Goal: Task Accomplishment & Management: Use online tool/utility

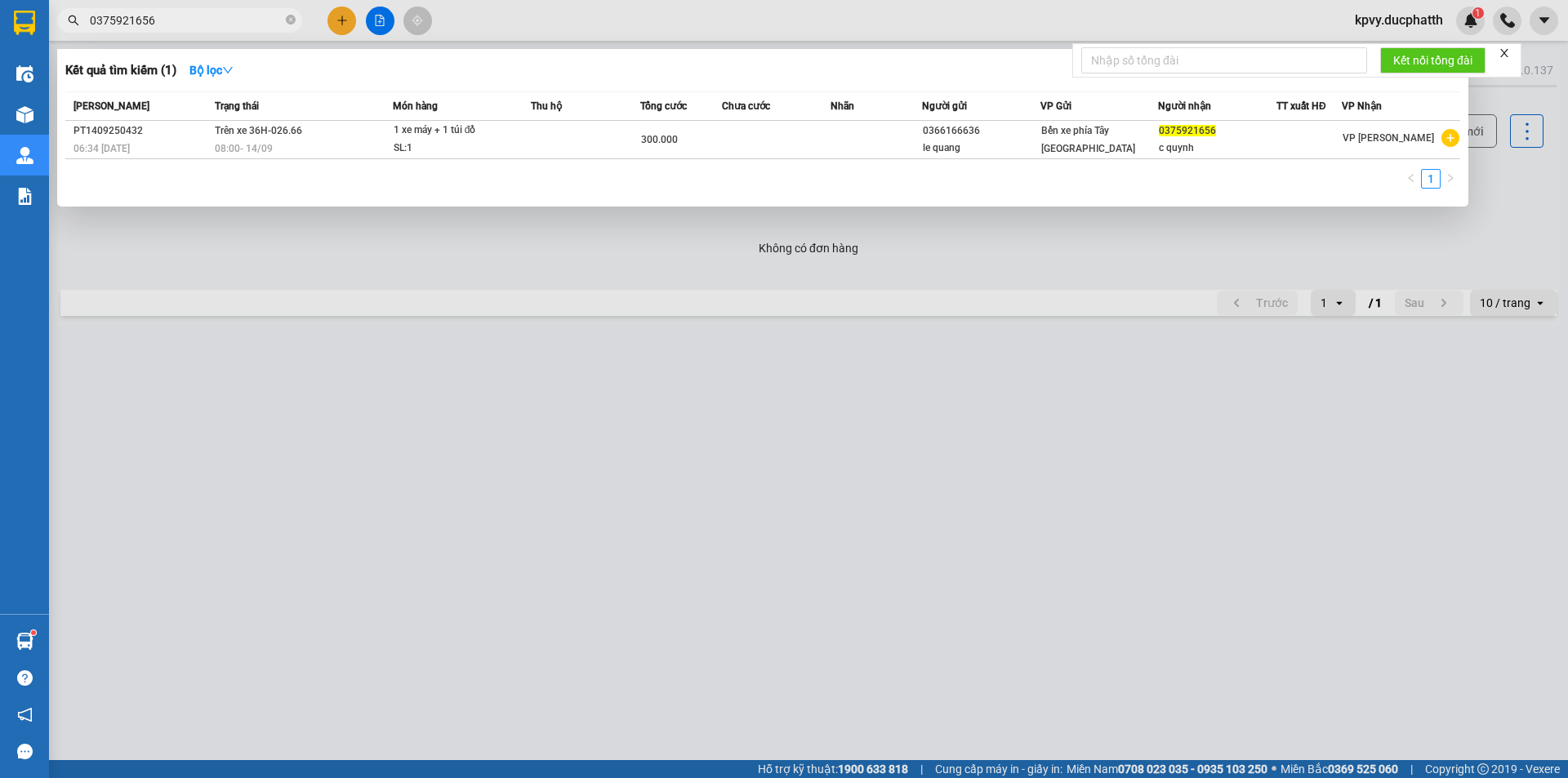
click at [1409, 32] on div at bounding box center [784, 389] width 1568 height 778
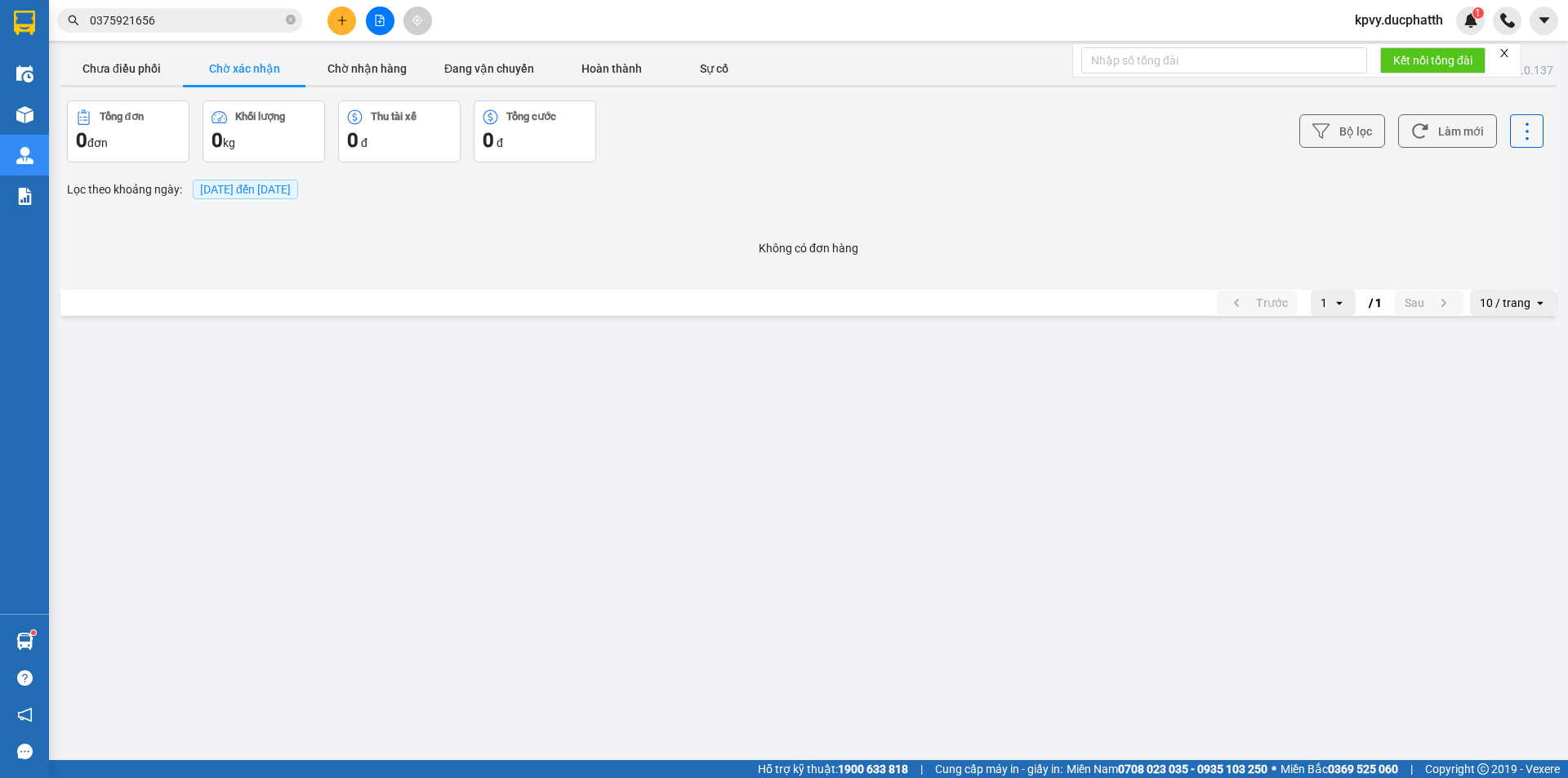
click at [1376, 25] on span "kpvy.ducphatth" at bounding box center [1398, 20] width 114 height 20
click at [1375, 51] on span "Đăng xuất" at bounding box center [1406, 50] width 82 height 18
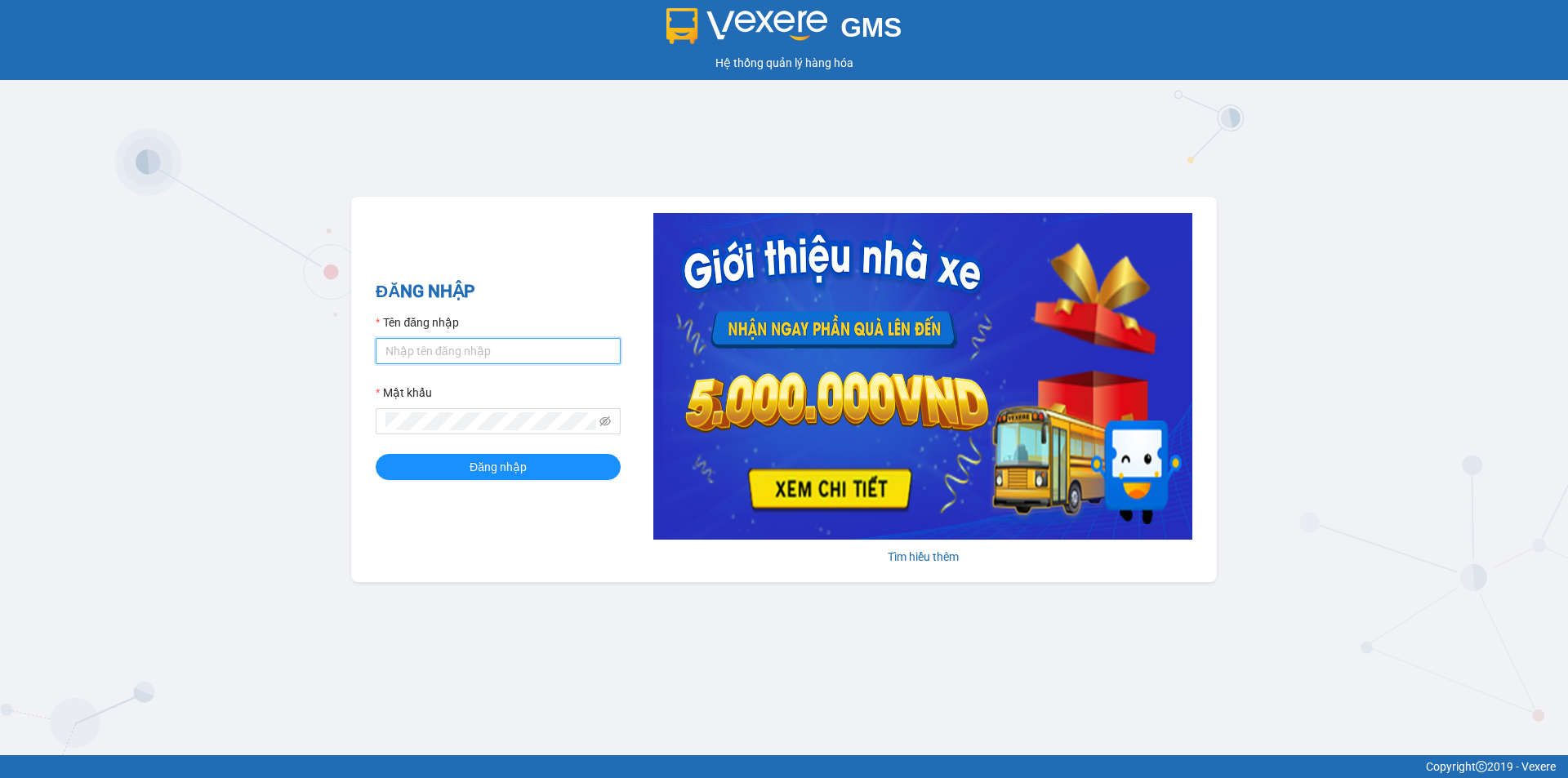
click at [487, 349] on input "Tên đăng nhập" at bounding box center [499, 351] width 245 height 26
type input "tientung.ducphatth"
click at [467, 458] on button "Đăng nhập" at bounding box center [499, 467] width 245 height 26
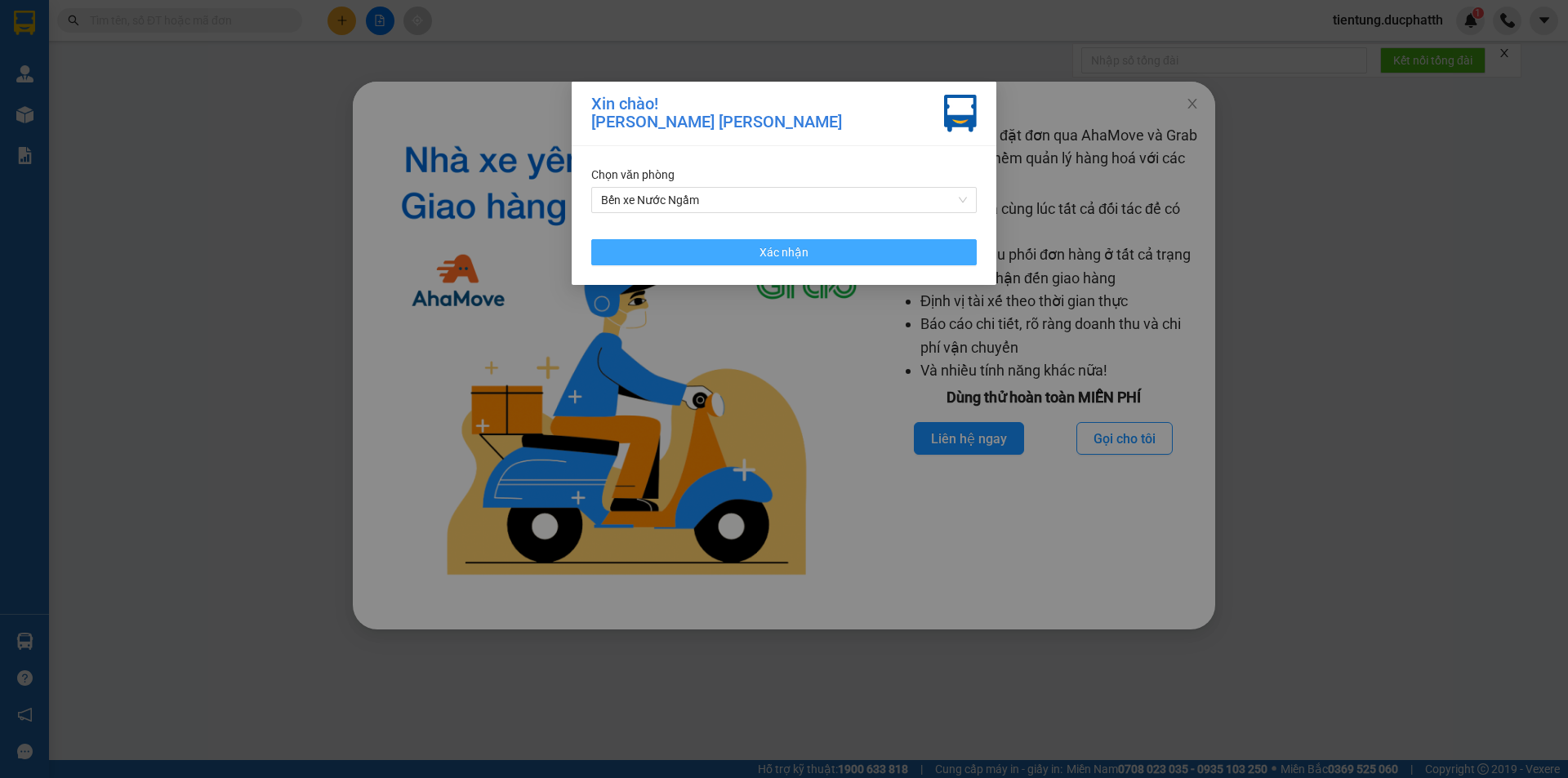
click at [720, 258] on button "Xác nhận" at bounding box center [784, 253] width 385 height 26
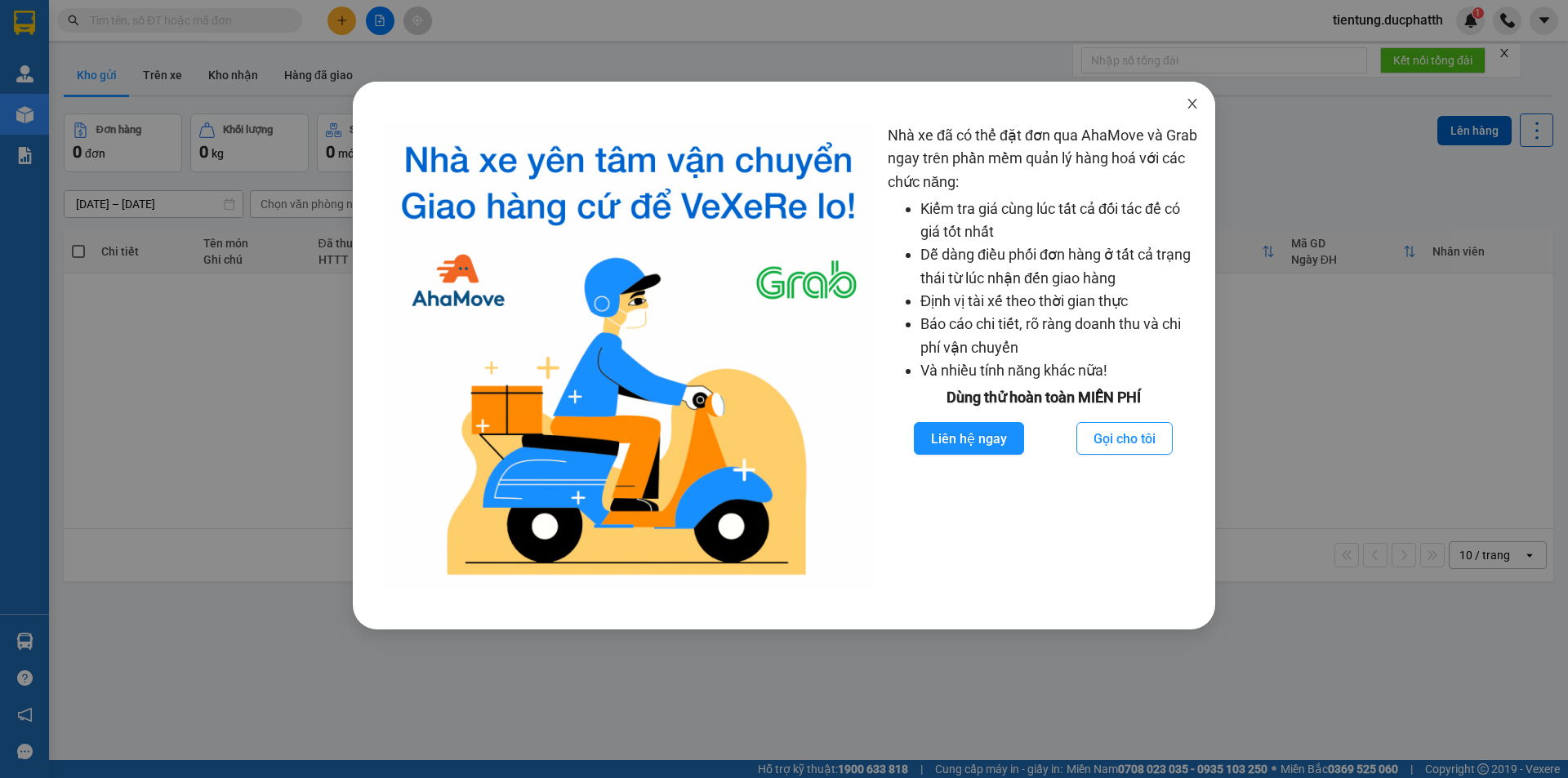
click at [1193, 109] on icon "close" at bounding box center [1192, 104] width 13 height 13
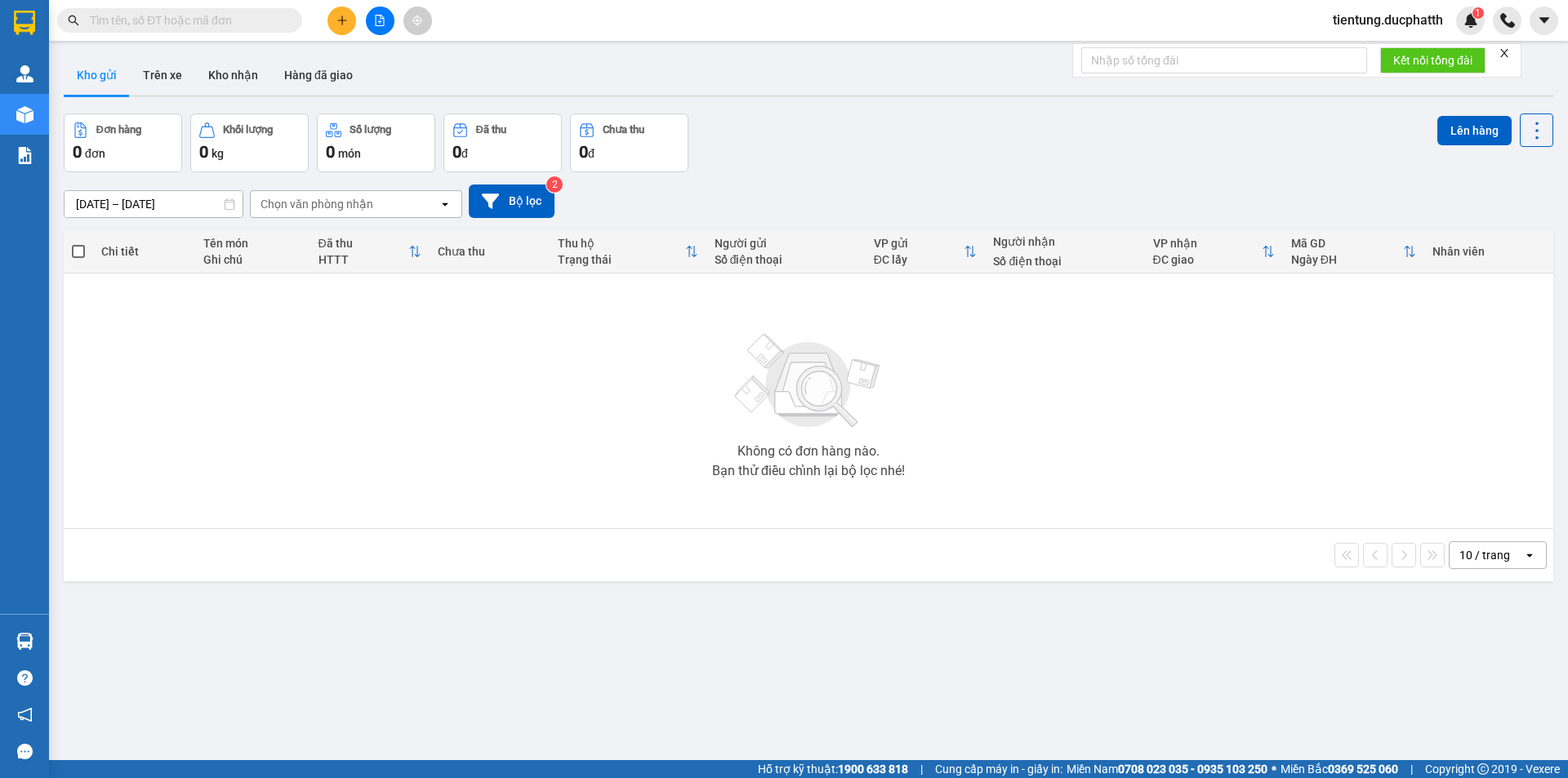
click at [172, 23] on input "text" at bounding box center [187, 19] width 193 height 18
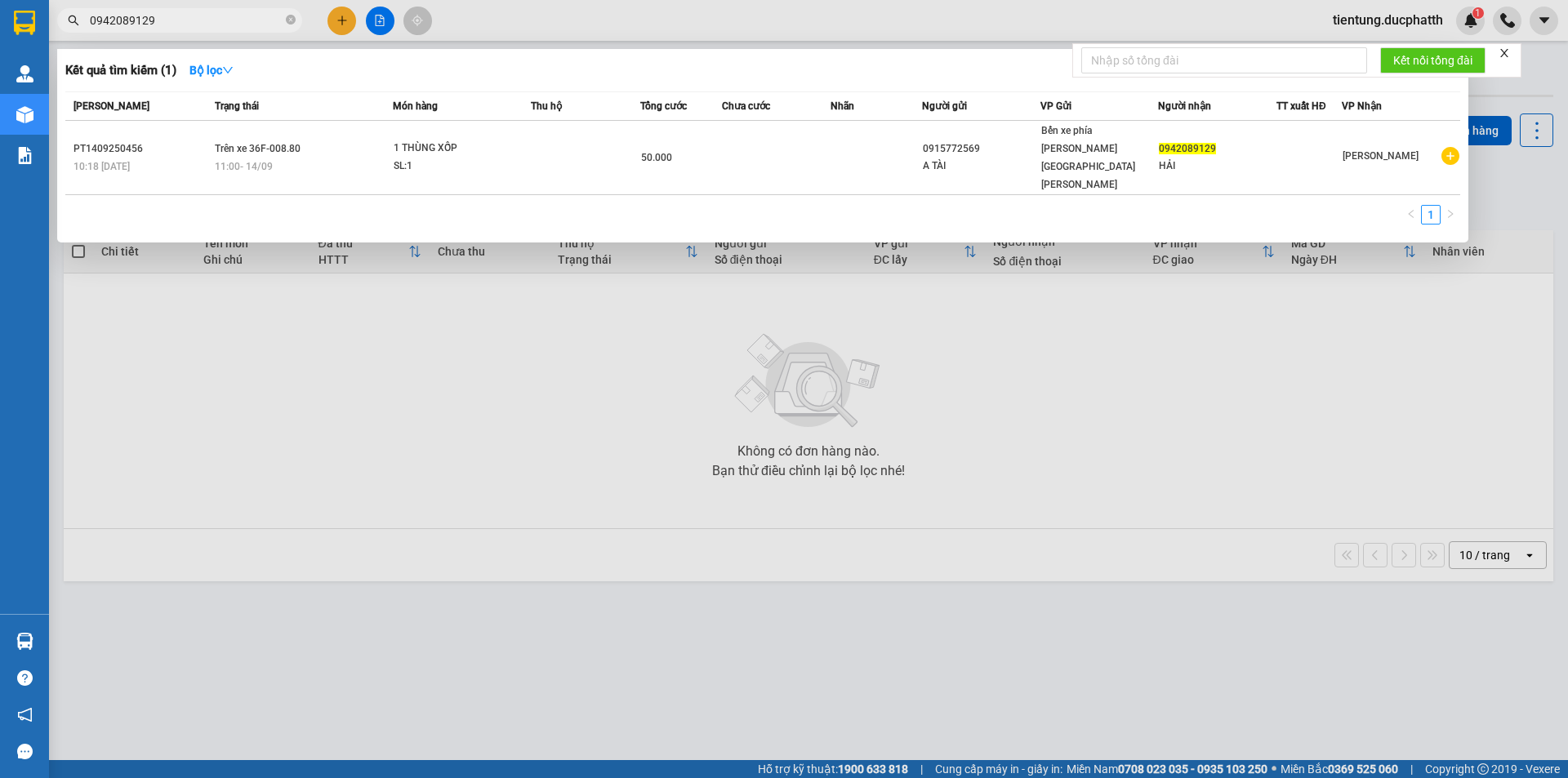
type input "0942089129"
click at [292, 20] on icon "close-circle" at bounding box center [291, 19] width 10 height 10
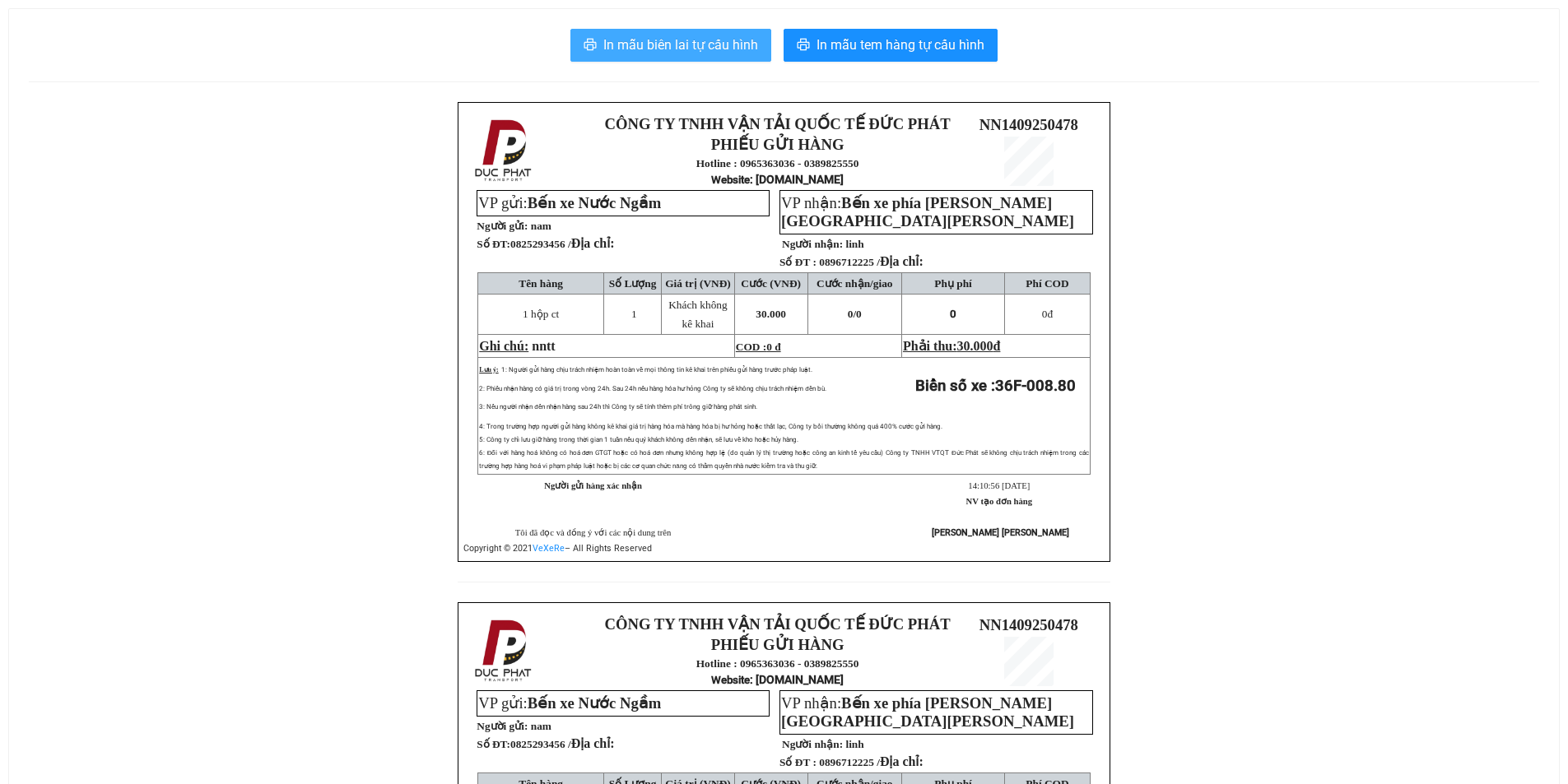
click at [705, 37] on span "In mẫu biên lai tự cấu hình" at bounding box center [680, 45] width 154 height 21
click at [698, 46] on span "In mẫu biên lai tự cấu hình" at bounding box center [680, 45] width 154 height 21
